Goal: Navigation & Orientation: Find specific page/section

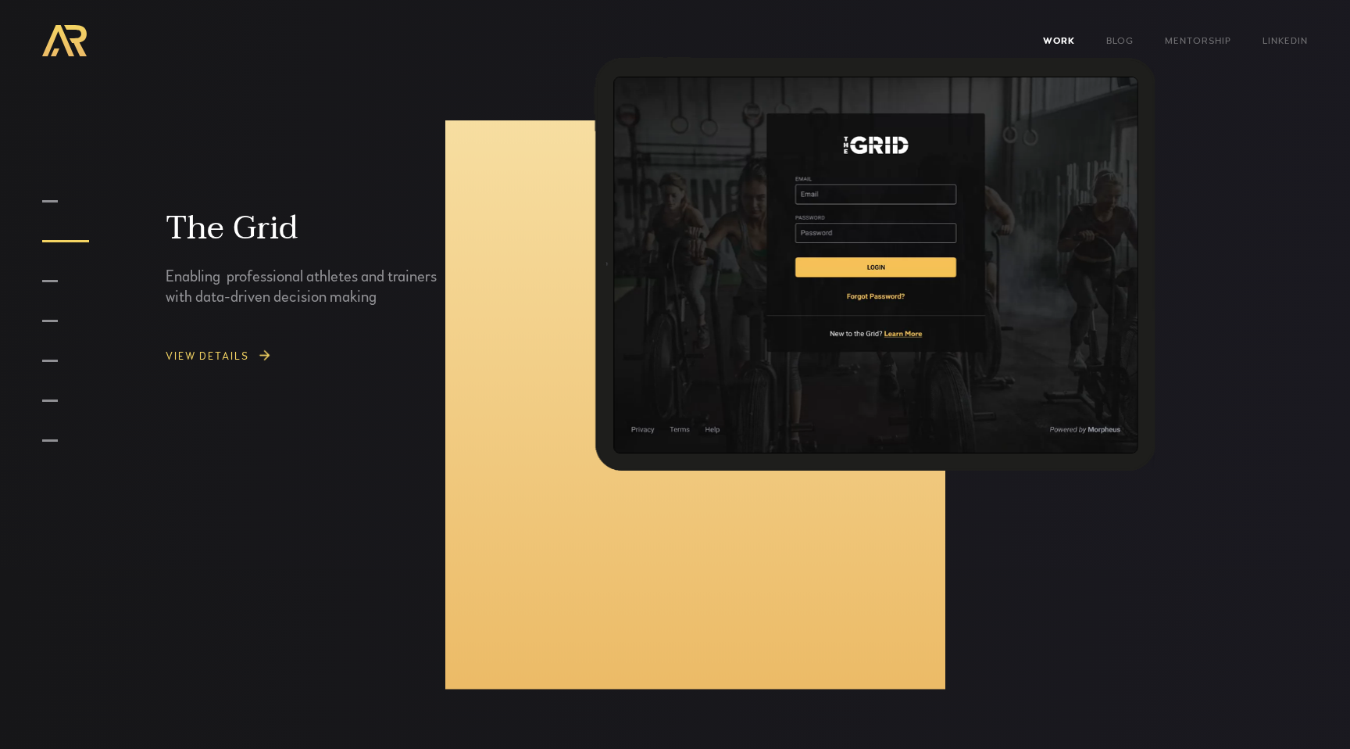
scroll to position [2432, 0]
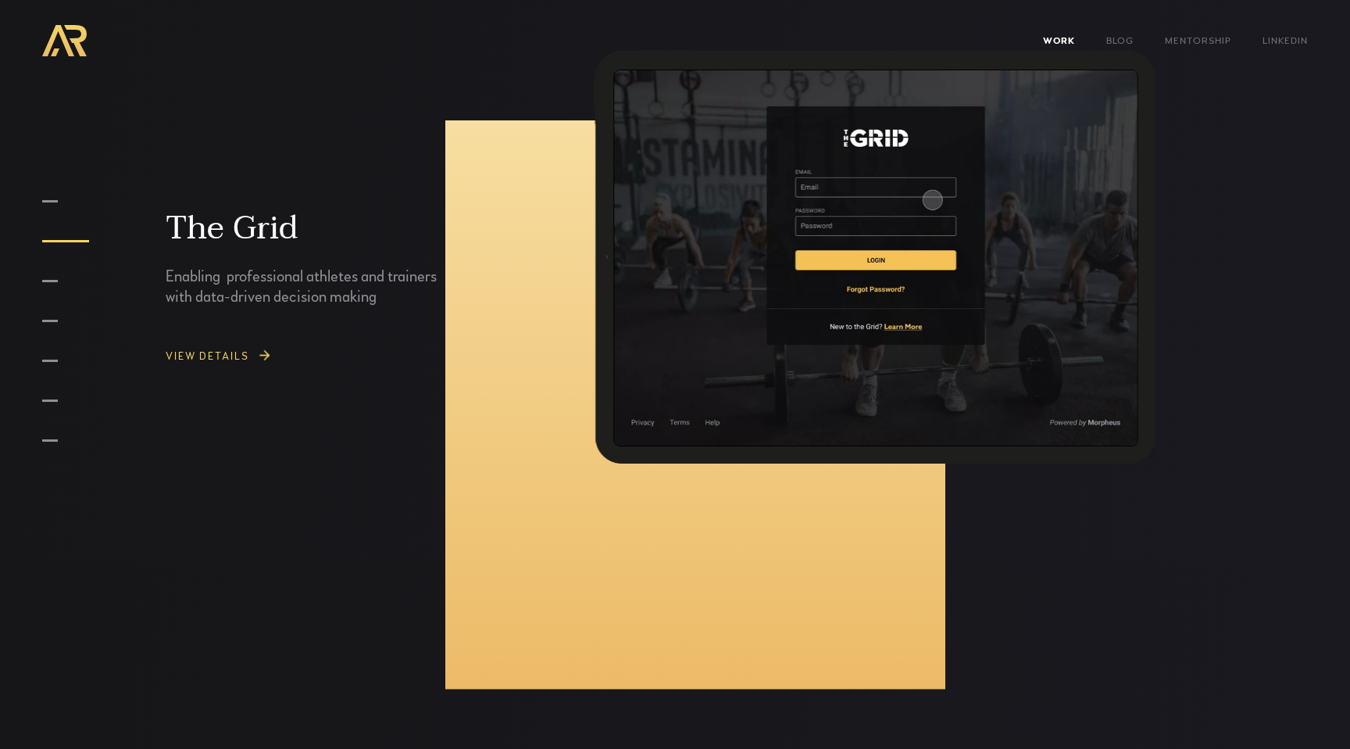
click at [264, 356] on img at bounding box center [263, 356] width 17 height 17
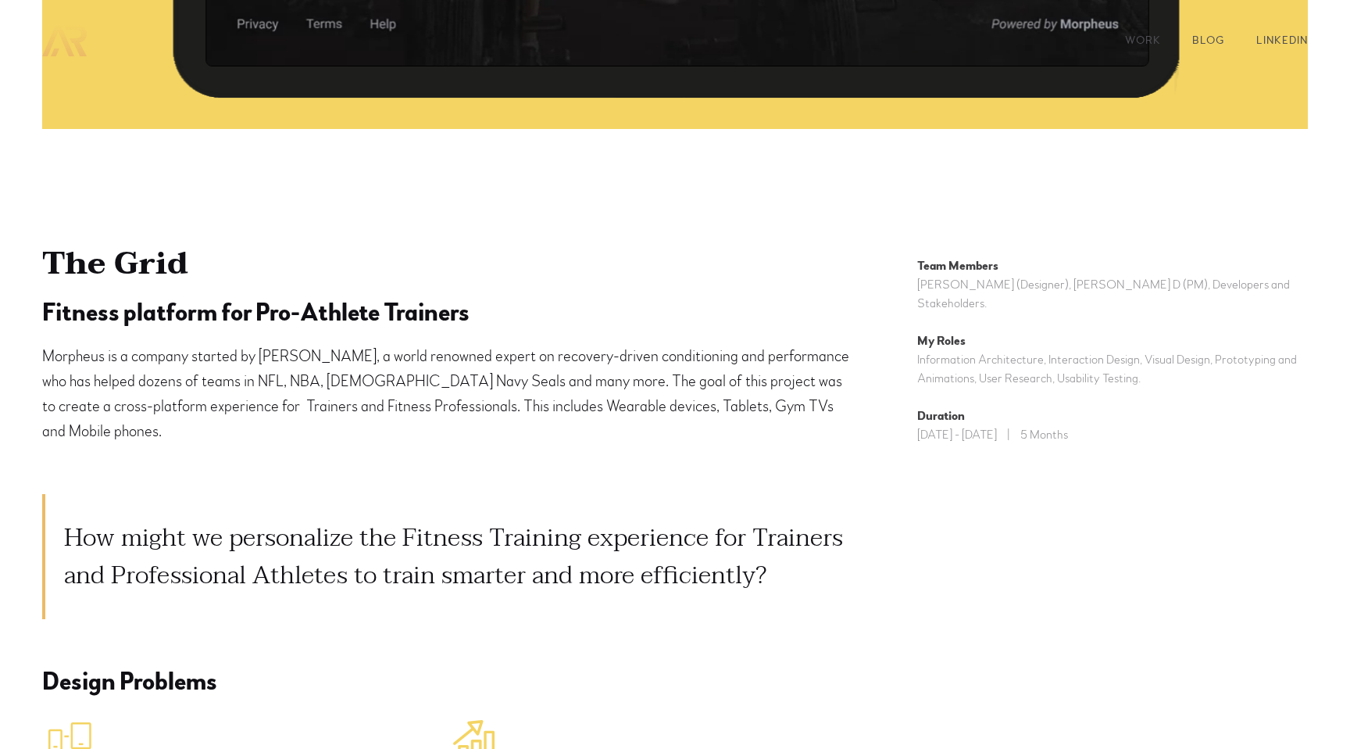
scroll to position [793, 0]
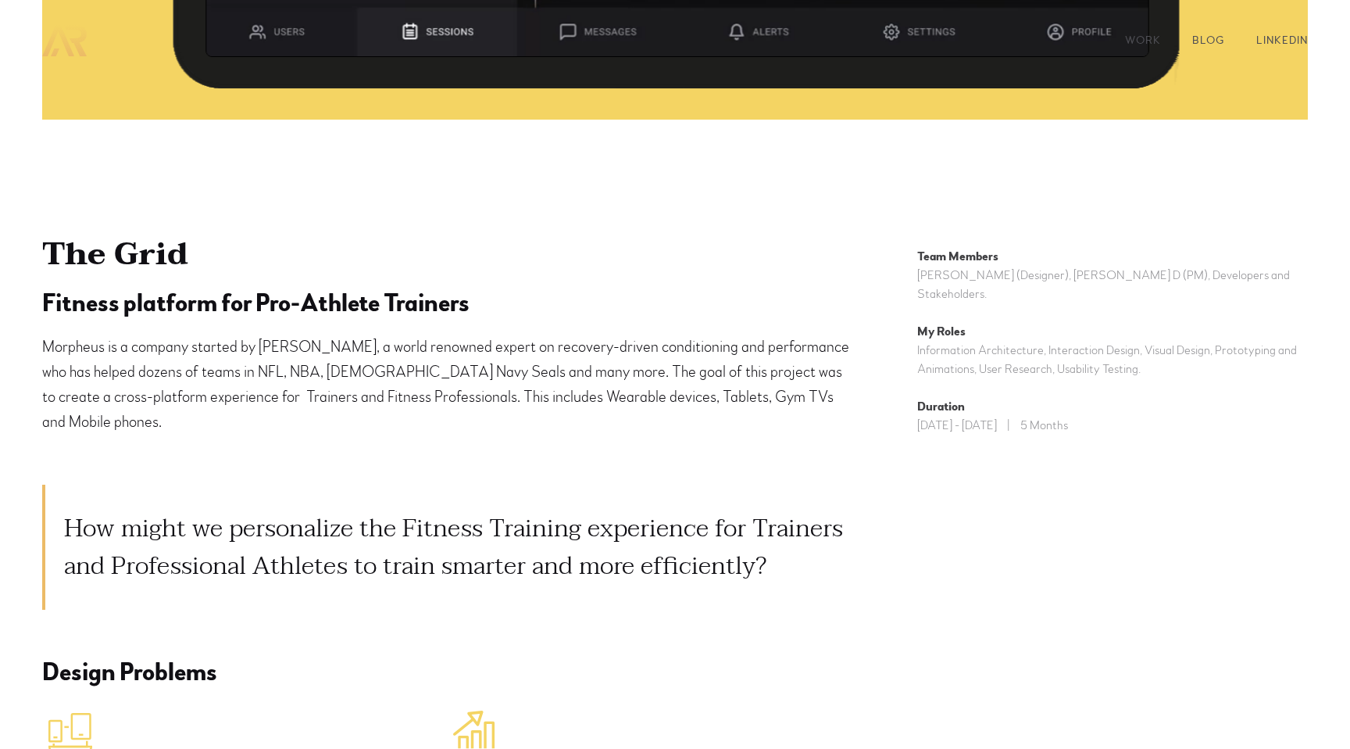
click at [256, 434] on div "The Grid Fitness platform for Pro-Athlete Trainers [PERSON_NAME] is a company s…" at bounding box center [464, 653] width 844 height 850
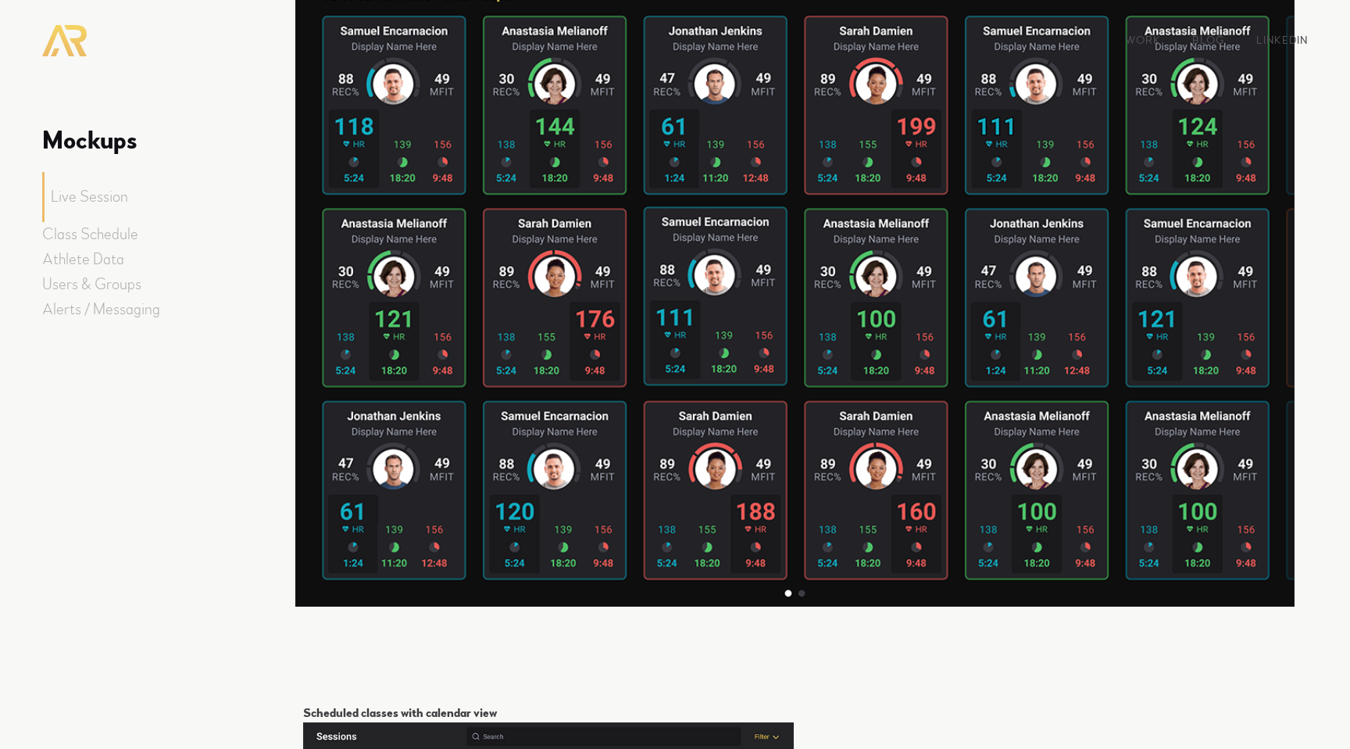
scroll to position [5483, 0]
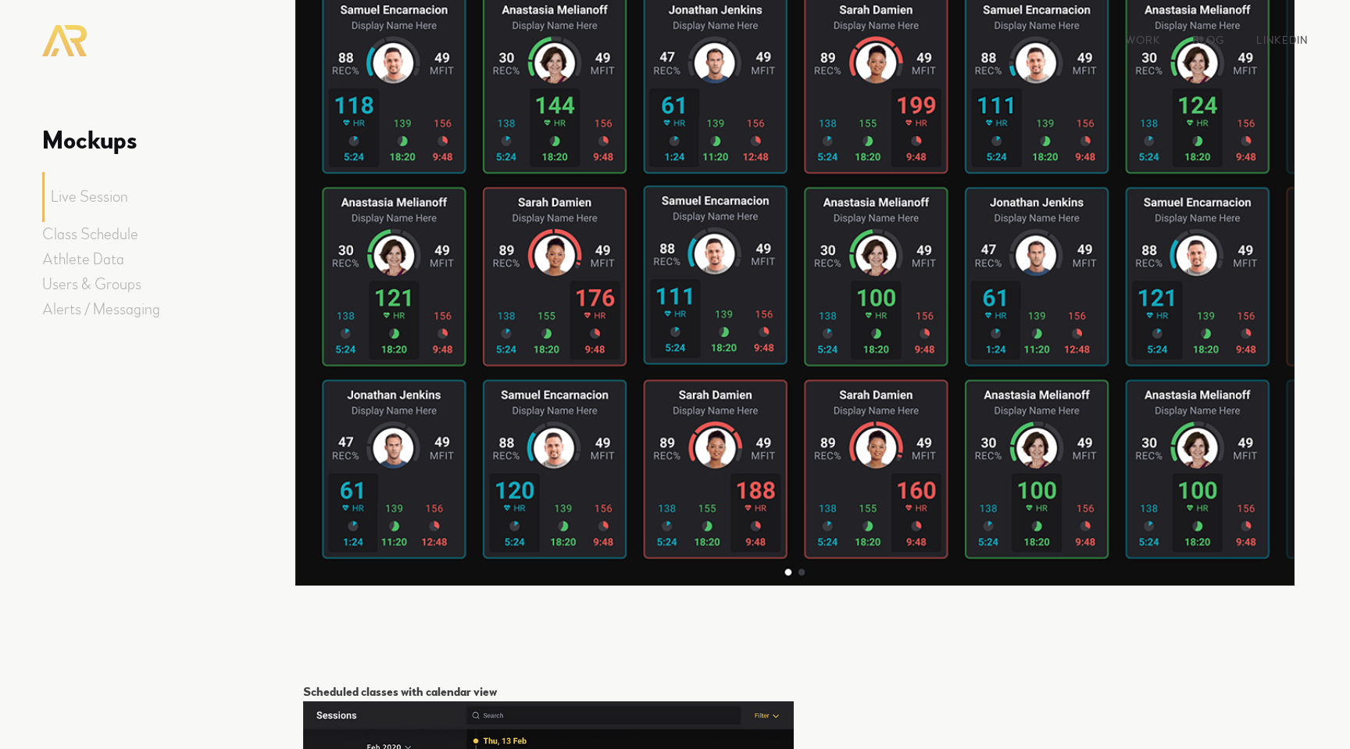
click at [105, 229] on h2 "Class Schedule" at bounding box center [168, 234] width 253 height 25
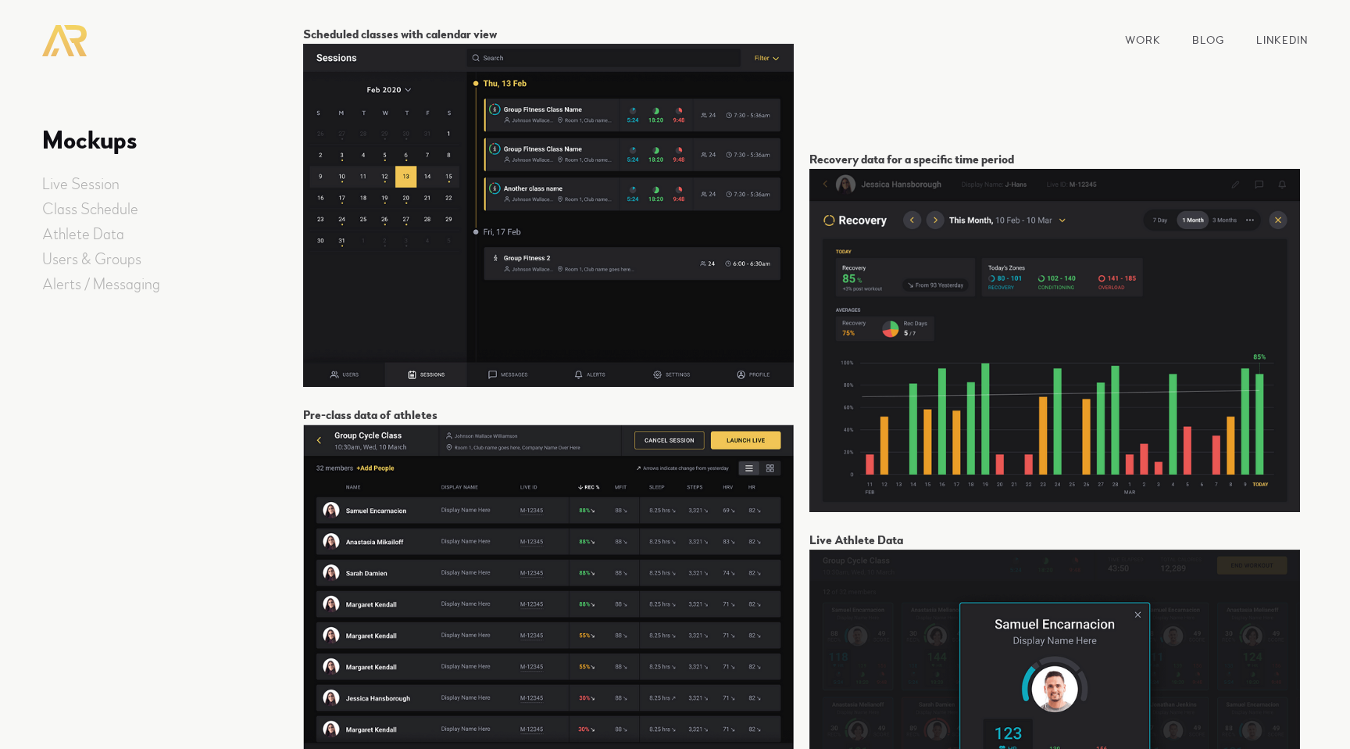
click at [105, 241] on h2 "Athlete Data" at bounding box center [168, 234] width 253 height 25
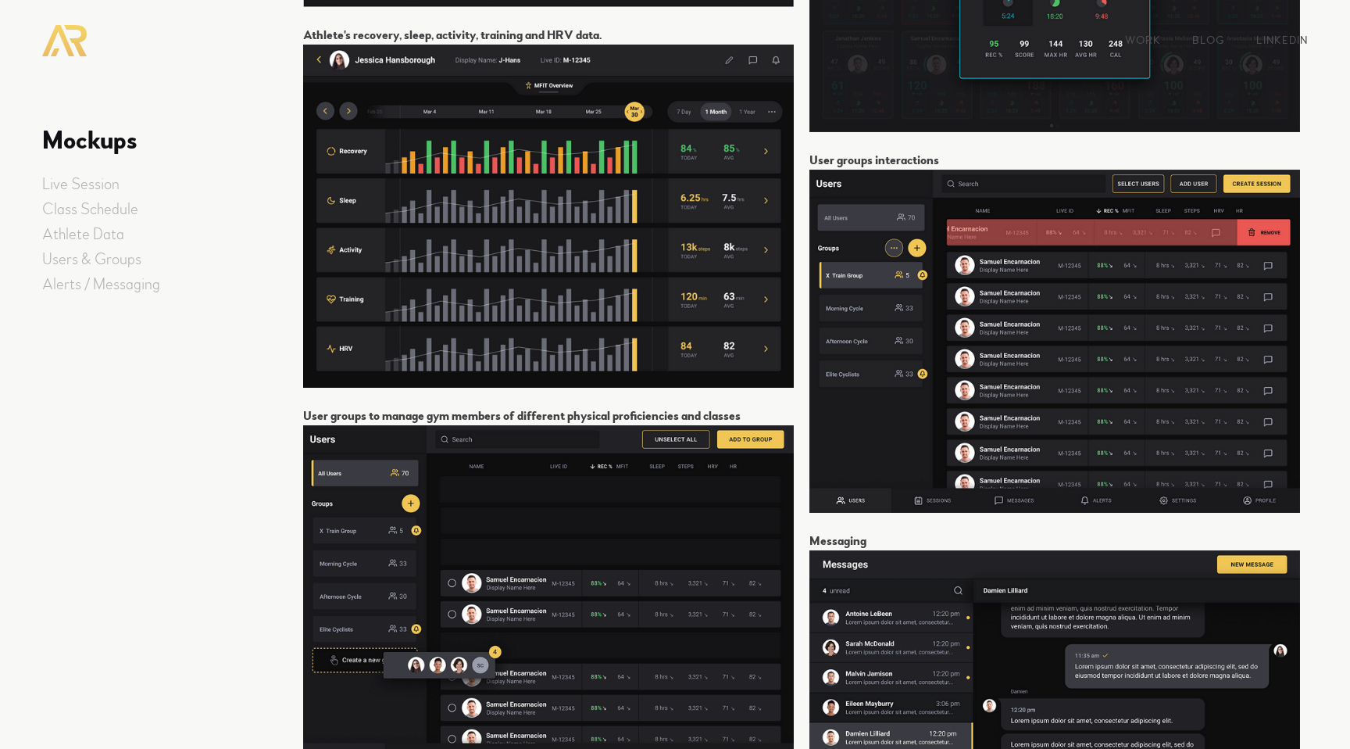
click at [112, 273] on h2 "Alerts / Messaging" at bounding box center [168, 284] width 253 height 25
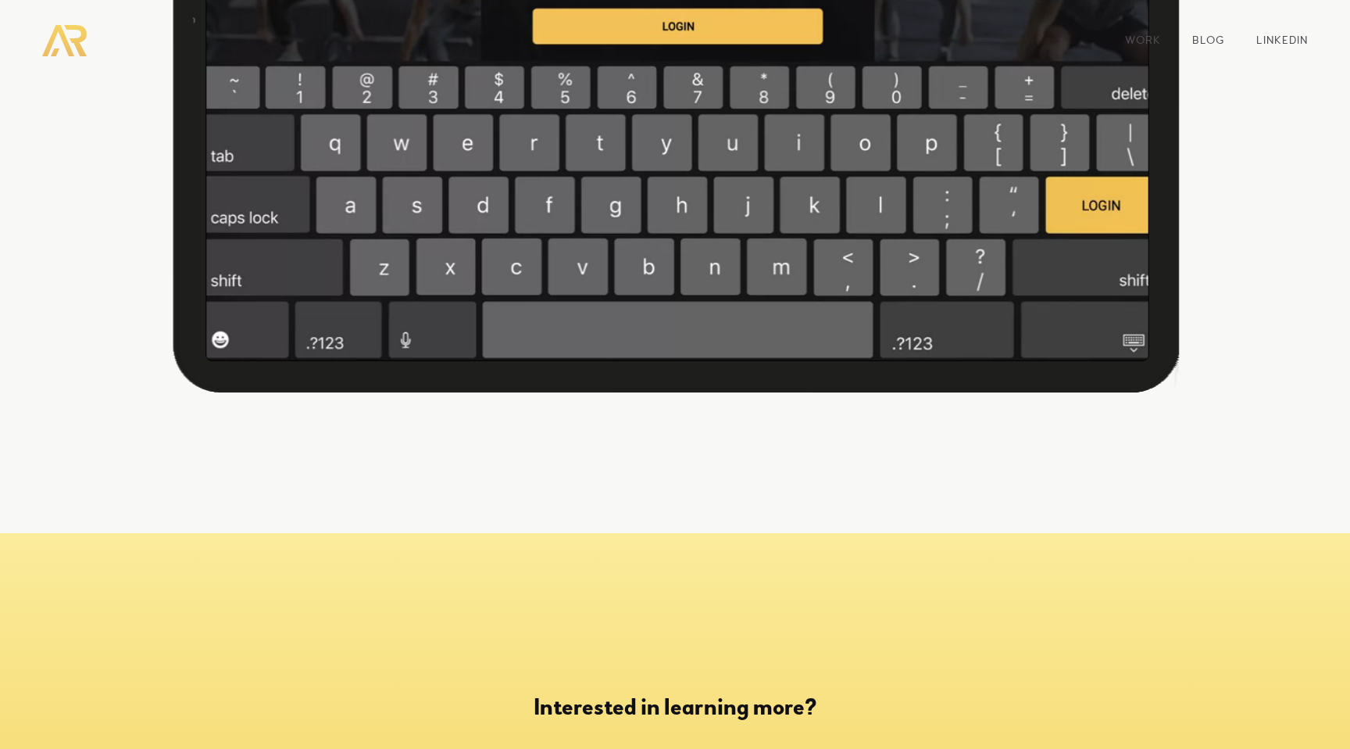
scroll to position [12750, 0]
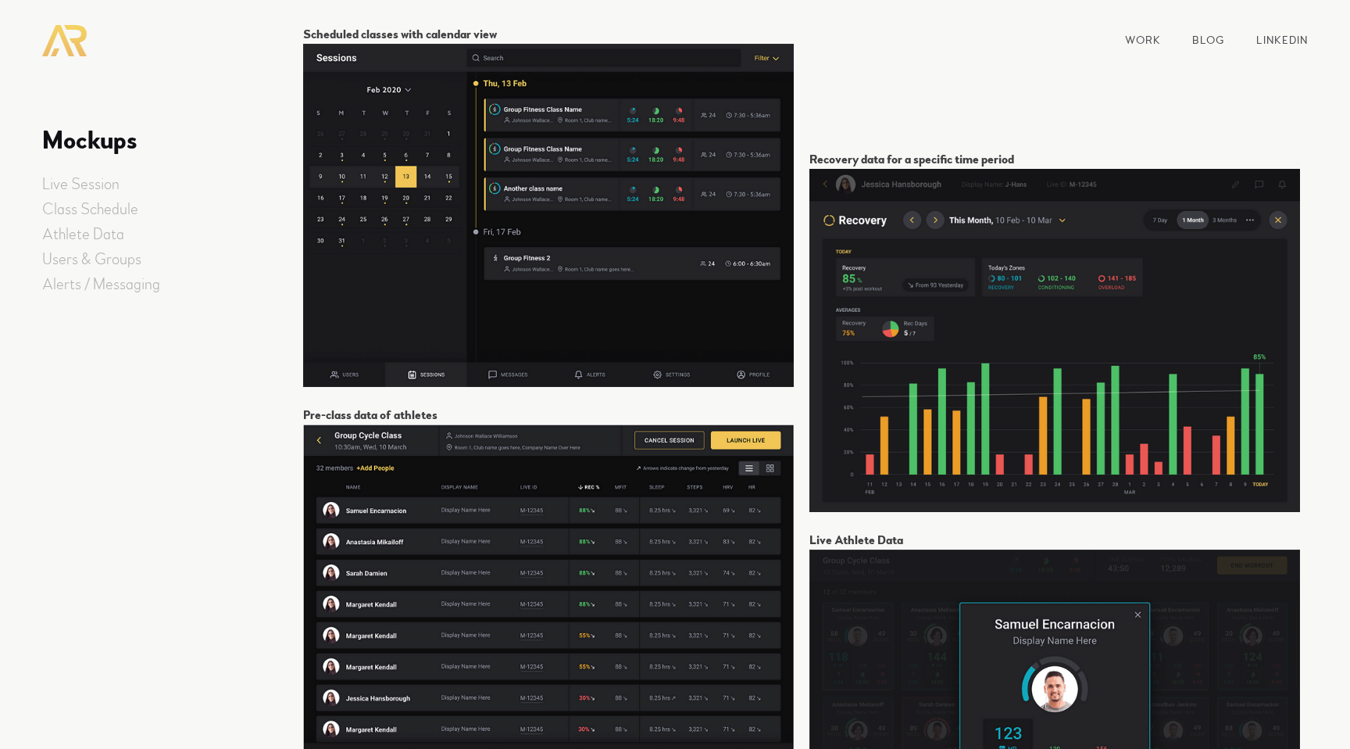
scroll to position [5483, 0]
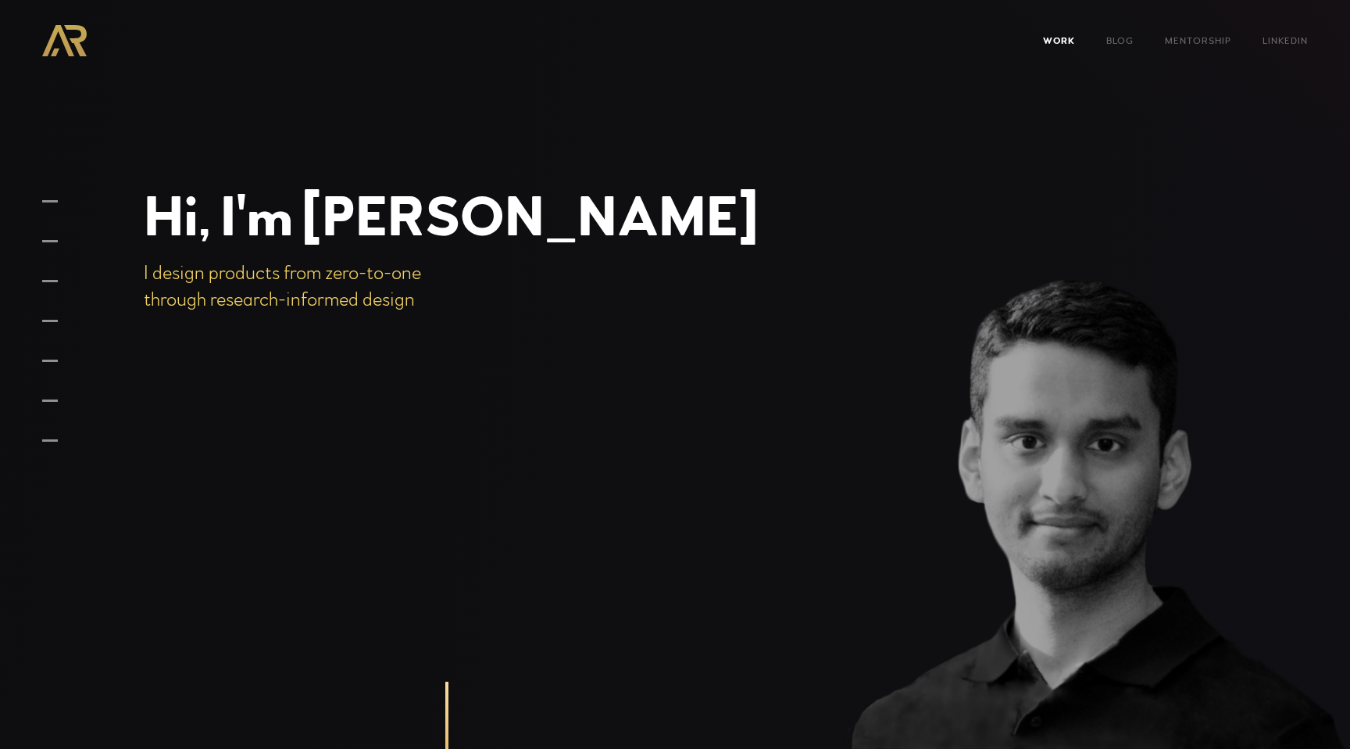
click at [65, 40] on img "home" at bounding box center [64, 40] width 45 height 31
click at [1199, 34] on link "Mentorship" at bounding box center [1198, 41] width 98 height 30
click at [1129, 45] on link "Blog" at bounding box center [1120, 41] width 59 height 30
